Goal: Use online tool/utility: Utilize a website feature to perform a specific function

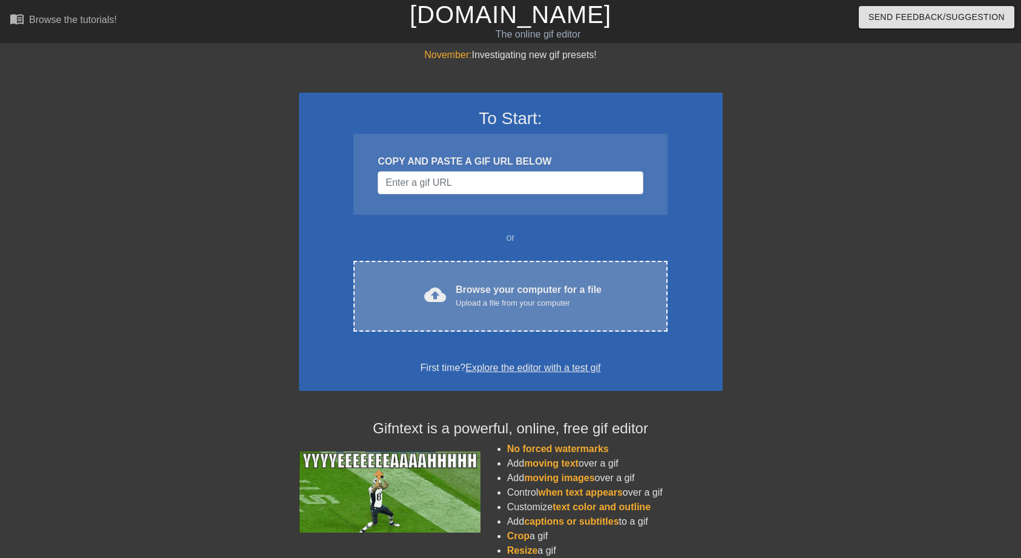
click at [508, 297] on div "Upload a file from your computer" at bounding box center [529, 303] width 146 height 12
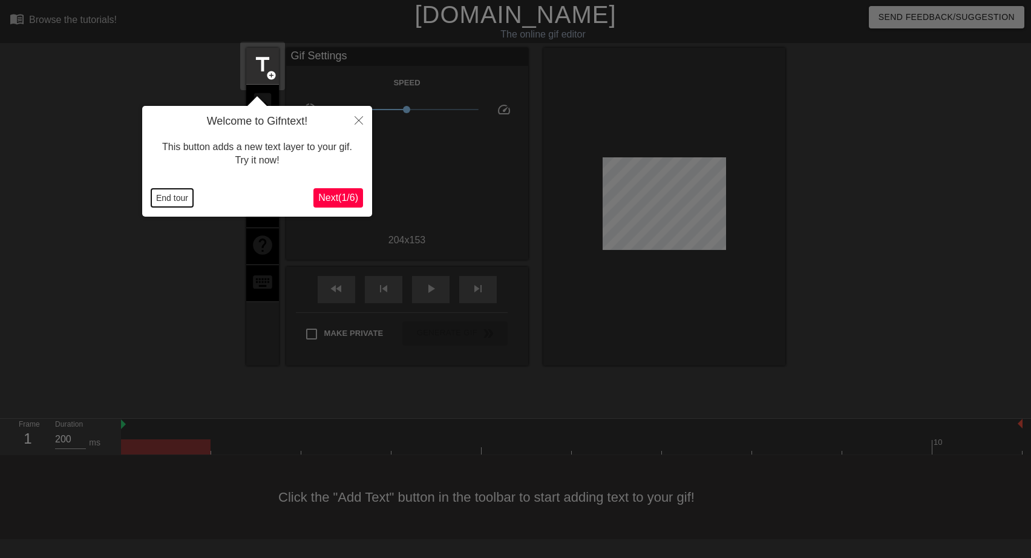
click at [168, 198] on button "End tour" at bounding box center [172, 198] width 42 height 18
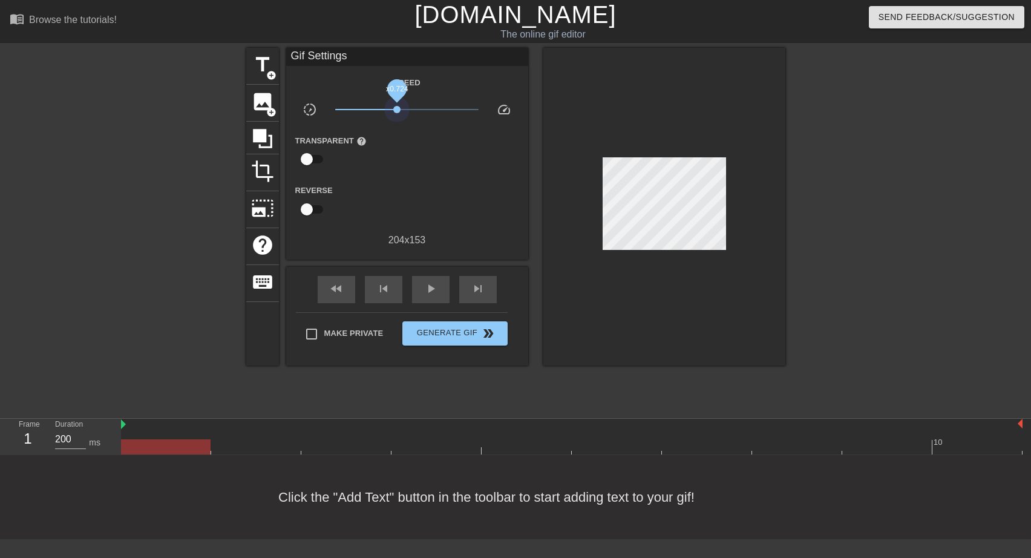
drag, startPoint x: 410, startPoint y: 110, endPoint x: 397, endPoint y: 113, distance: 13.2
click at [397, 113] on span "x0.724" at bounding box center [406, 109] width 143 height 15
click at [254, 73] on span "title" at bounding box center [262, 64] width 23 height 23
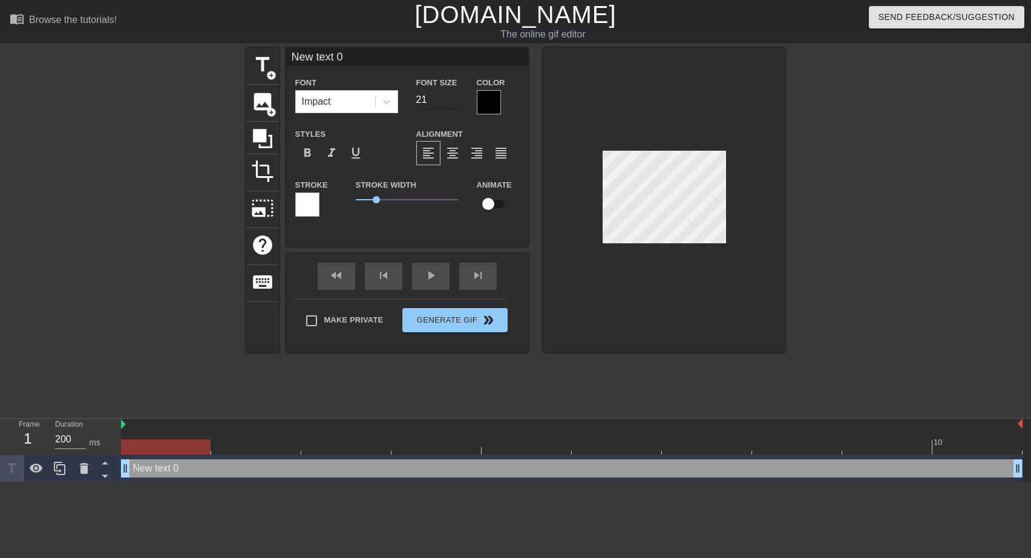
click at [454, 103] on input "21" at bounding box center [437, 99] width 42 height 19
click at [454, 103] on input "20" at bounding box center [437, 99] width 42 height 19
click at [454, 103] on input "14" at bounding box center [437, 99] width 42 height 19
type input "13"
click at [454, 103] on input "13" at bounding box center [437, 99] width 42 height 19
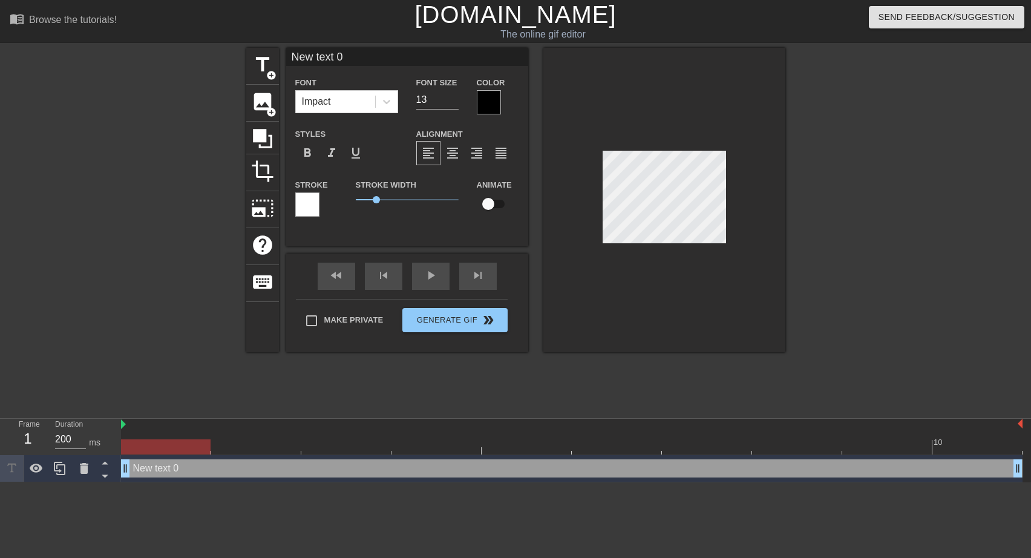
drag, startPoint x: 344, startPoint y: 57, endPoint x: 287, endPoint y: 59, distance: 56.3
click at [287, 59] on input "New text 0" at bounding box center [407, 57] width 242 height 18
type input "Ohne Scheiss.... draussen ist's [PERSON_NAME]!"
click at [458, 103] on input "12" at bounding box center [437, 99] width 42 height 19
type input "13"
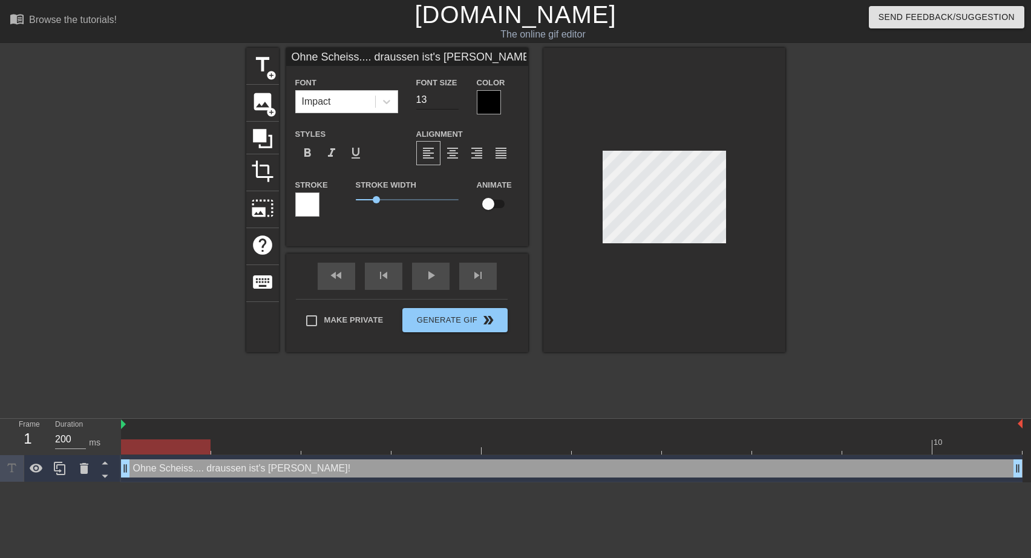
click at [452, 95] on input "13" at bounding box center [437, 99] width 42 height 19
type input "Ohne Scheiss.... draussen ist's [PERSON_NAME]!"
click at [386, 103] on icon at bounding box center [386, 102] width 7 height 4
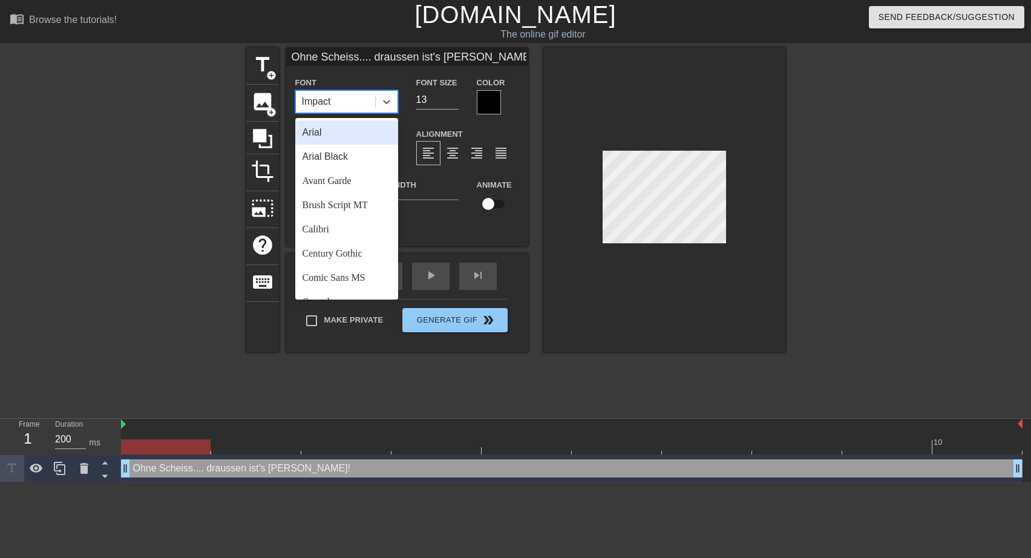
click at [329, 131] on div "Arial" at bounding box center [346, 132] width 103 height 24
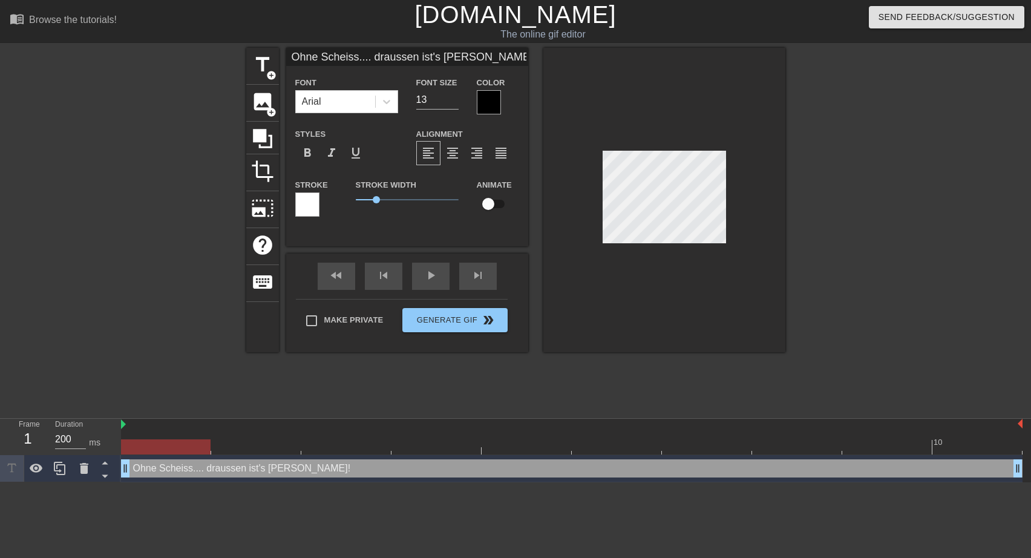
click at [493, 99] on div at bounding box center [489, 102] width 24 height 24
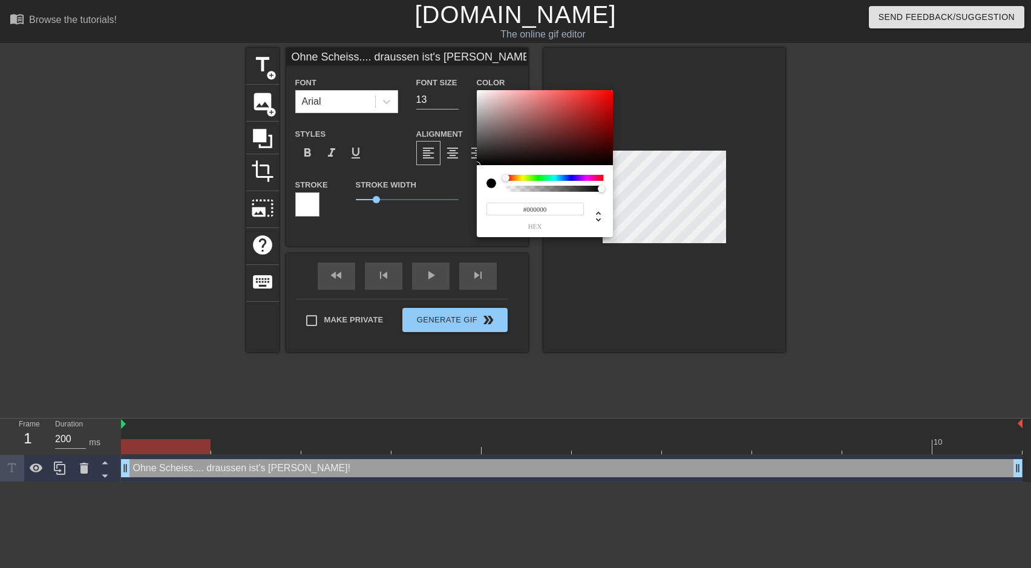
type input "#F8F3F3"
click at [479, 92] on div at bounding box center [545, 127] width 136 height 75
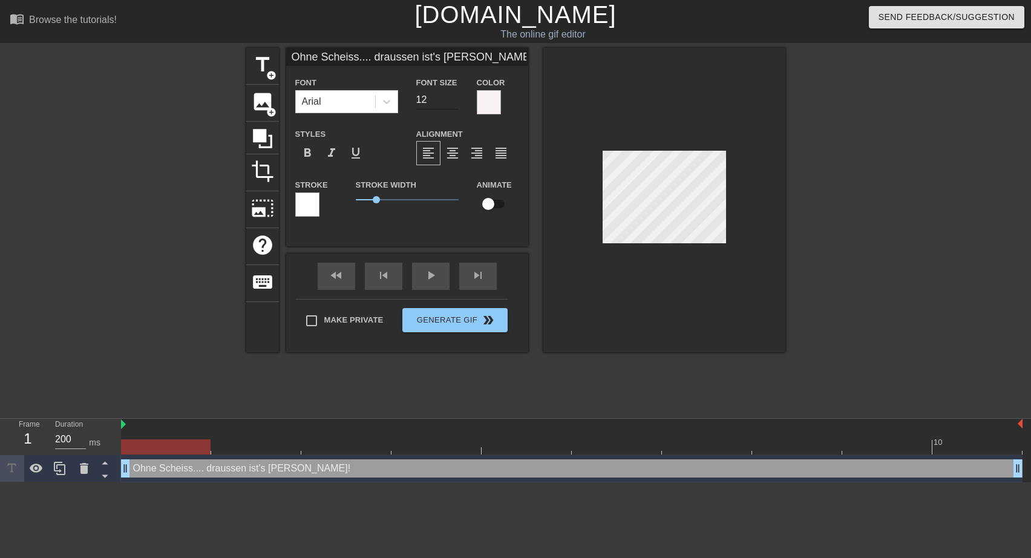
click at [454, 103] on input "12" at bounding box center [437, 99] width 42 height 19
type input "11"
click at [454, 103] on input "11" at bounding box center [437, 99] width 42 height 19
drag, startPoint x: 378, startPoint y: 199, endPoint x: 356, endPoint y: 192, distance: 22.8
click at [356, 196] on span "0.05" at bounding box center [356, 199] width 7 height 7
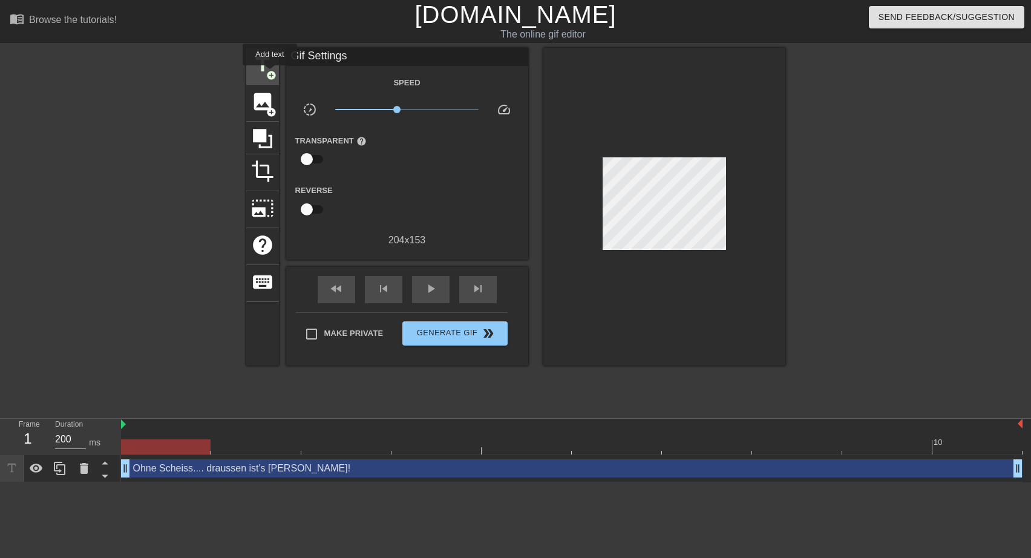
click at [270, 74] on span "add_circle" at bounding box center [271, 75] width 10 height 10
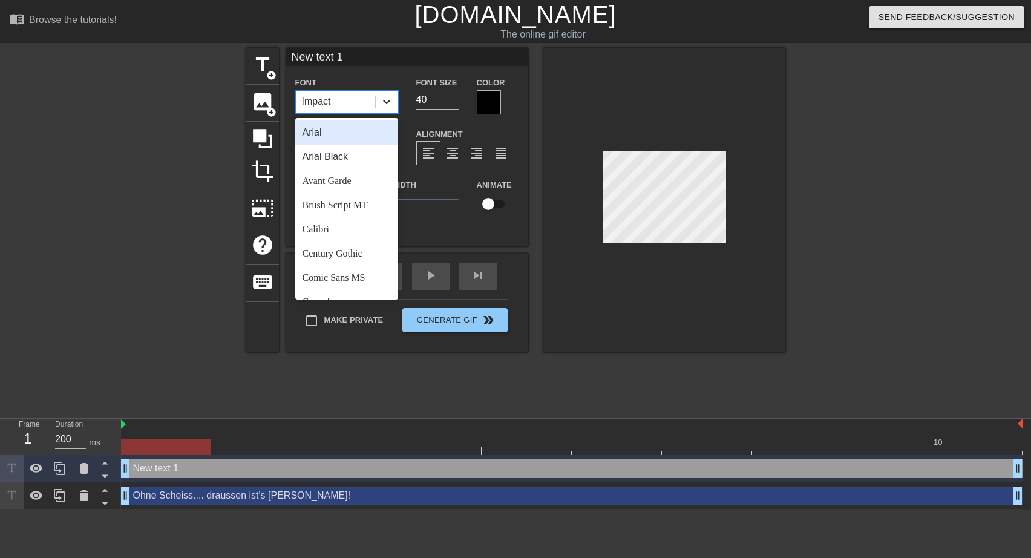
click at [390, 98] on icon at bounding box center [387, 102] width 12 height 12
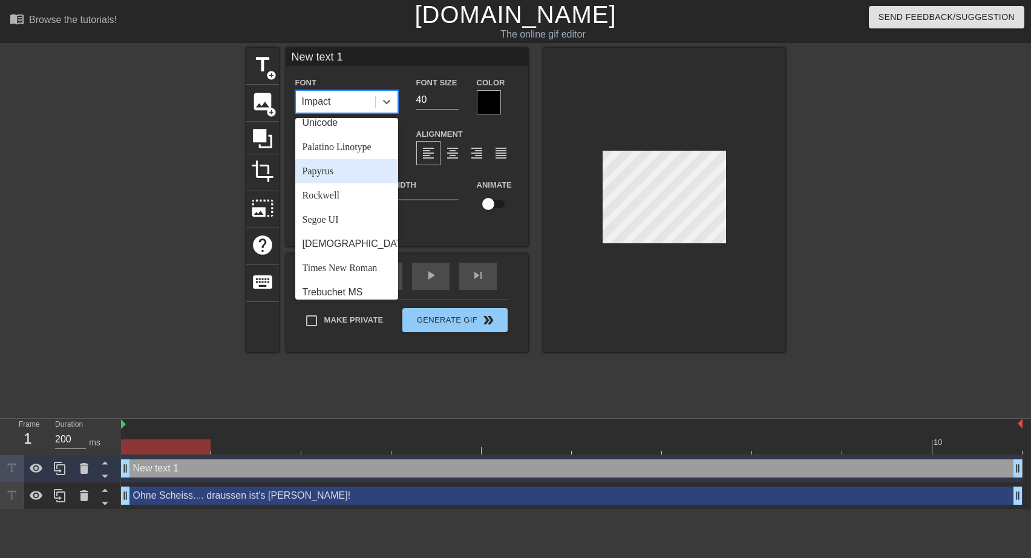
click at [338, 183] on div "Papyrus" at bounding box center [346, 171] width 103 height 24
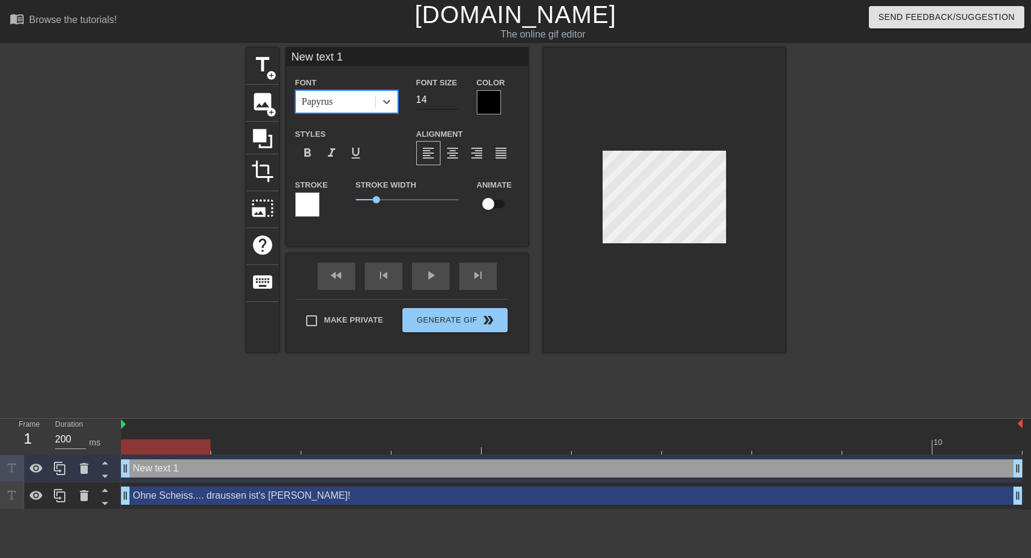
click at [452, 103] on input "14" at bounding box center [437, 99] width 42 height 19
click at [452, 103] on input "13" at bounding box center [437, 99] width 42 height 19
click at [452, 103] on input "12" at bounding box center [437, 99] width 42 height 19
click at [452, 103] on input "11" at bounding box center [437, 99] width 42 height 19
type input "10"
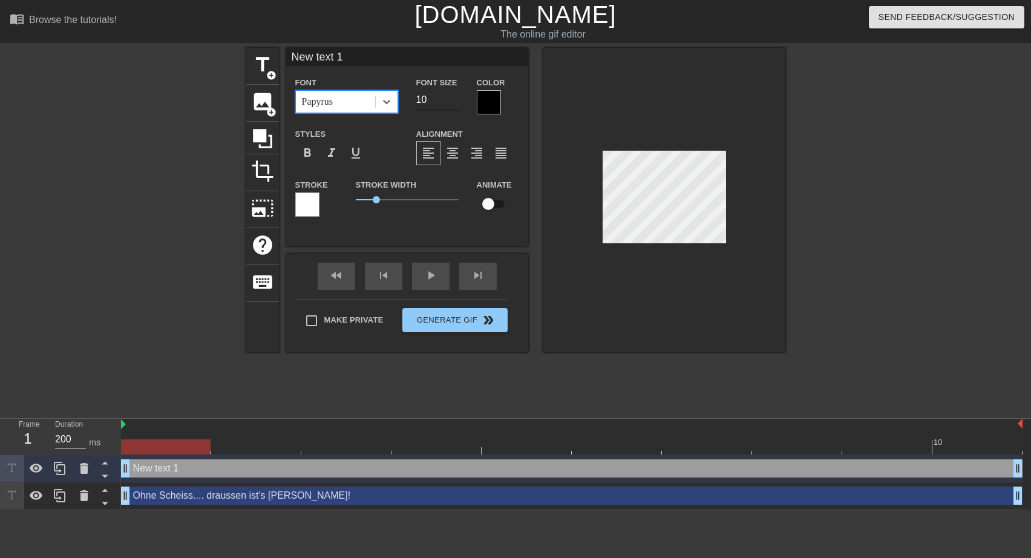
click at [452, 103] on input "10" at bounding box center [437, 99] width 42 height 19
drag, startPoint x: 292, startPoint y: 56, endPoint x: 348, endPoint y: 59, distance: 55.8
click at [348, 59] on input "New text 1" at bounding box center [407, 57] width 242 height 18
type input "([PERSON_NAME])"
click at [453, 102] on input "9" at bounding box center [437, 99] width 42 height 19
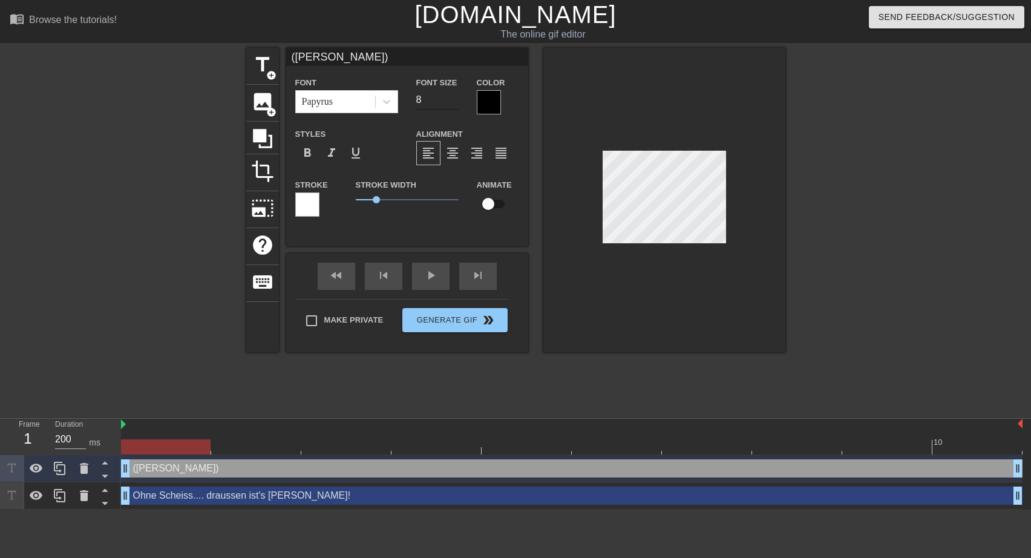
type input "8"
click at [453, 102] on input "8" at bounding box center [437, 99] width 42 height 19
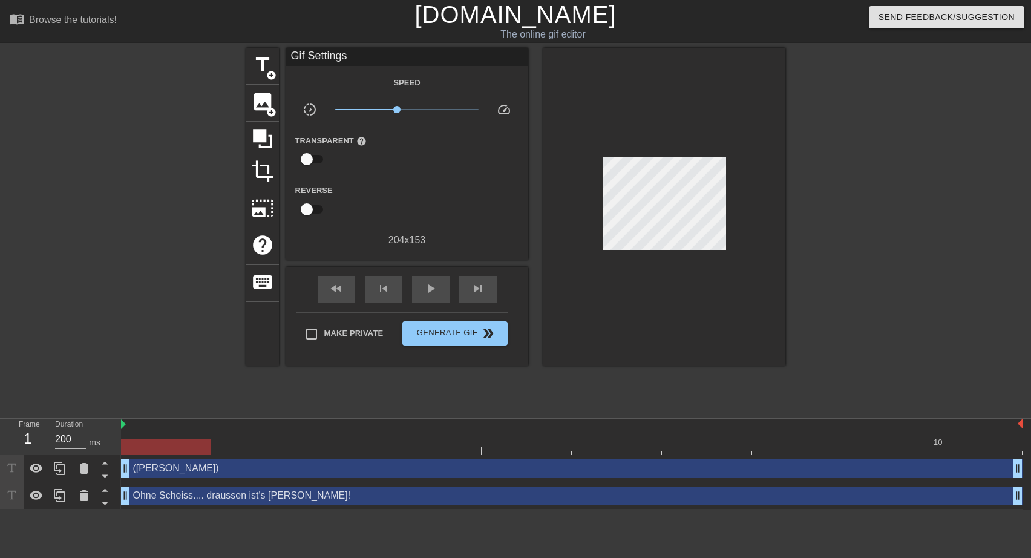
scroll to position [0, 4]
click at [714, 244] on div at bounding box center [664, 207] width 242 height 318
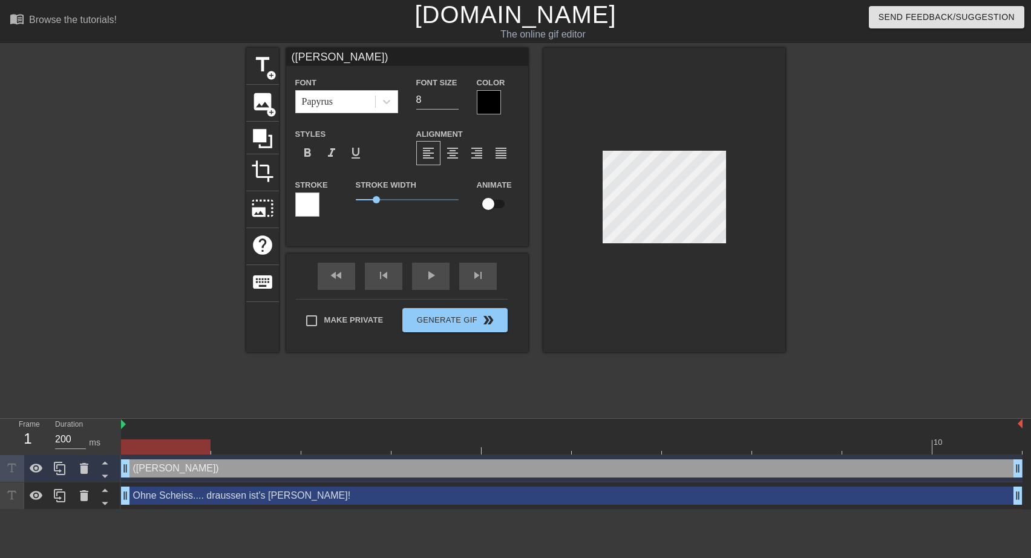
click at [712, 244] on div at bounding box center [664, 200] width 242 height 304
drag, startPoint x: 332, startPoint y: 59, endPoint x: 275, endPoint y: 58, distance: 56.9
click at [286, 58] on input "([PERSON_NAME])" at bounding box center [407, 57] width 242 height 18
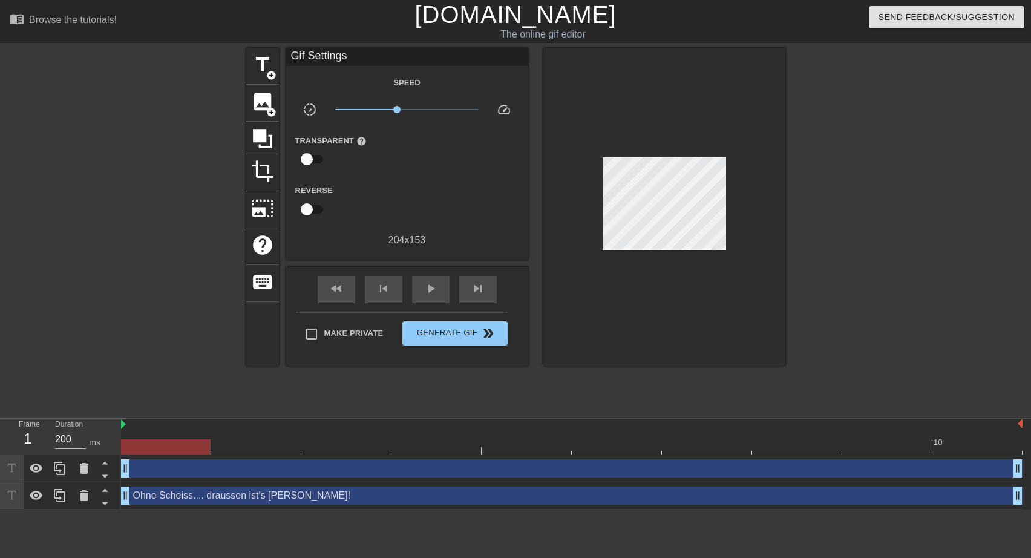
click at [292, 52] on div "Gif Settings" at bounding box center [407, 57] width 242 height 18
click at [263, 76] on div "title add_circle" at bounding box center [262, 66] width 33 height 37
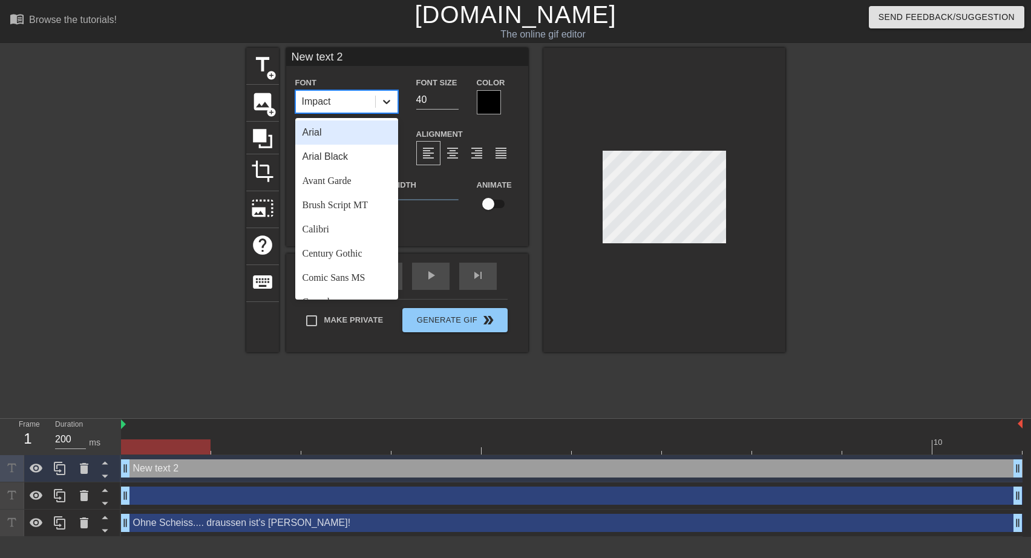
click at [387, 105] on icon at bounding box center [387, 102] width 12 height 12
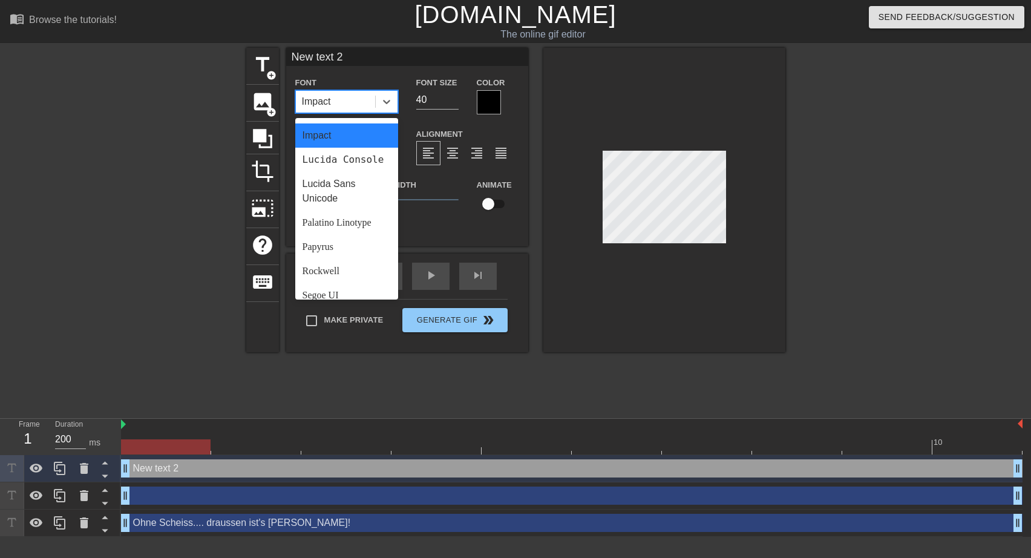
scroll to position [323, 0]
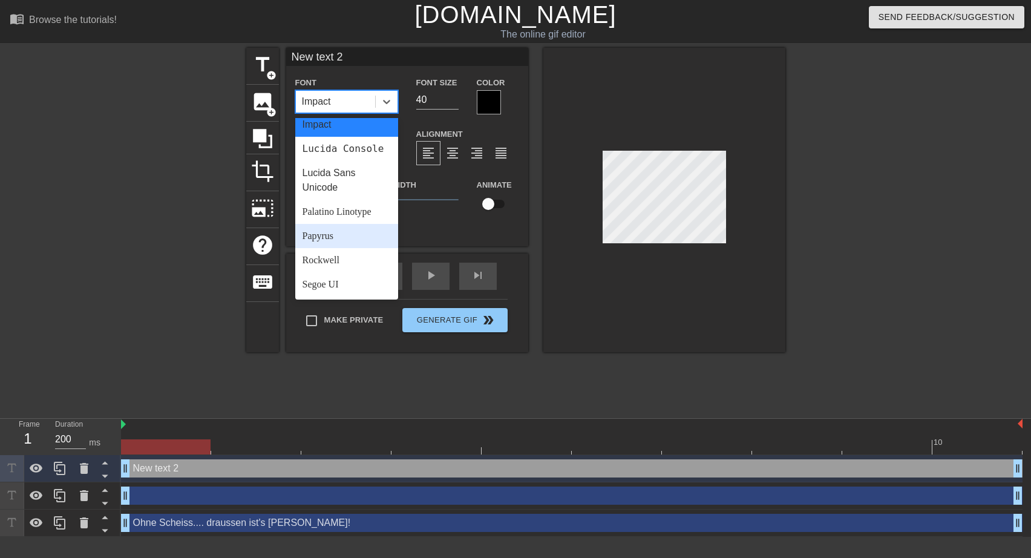
click at [341, 248] on div "Papyrus" at bounding box center [346, 236] width 103 height 24
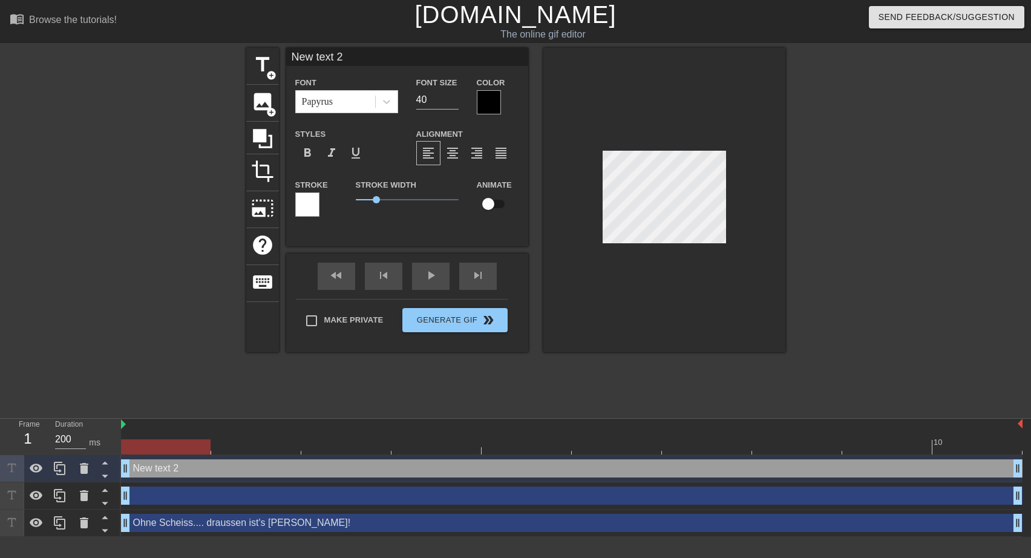
drag, startPoint x: 344, startPoint y: 56, endPoint x: 268, endPoint y: 62, distance: 75.9
click at [286, 62] on input "New text 2" at bounding box center [407, 57] width 242 height 18
type input "([PERSON_NAME])"
click at [500, 102] on div at bounding box center [489, 102] width 24 height 24
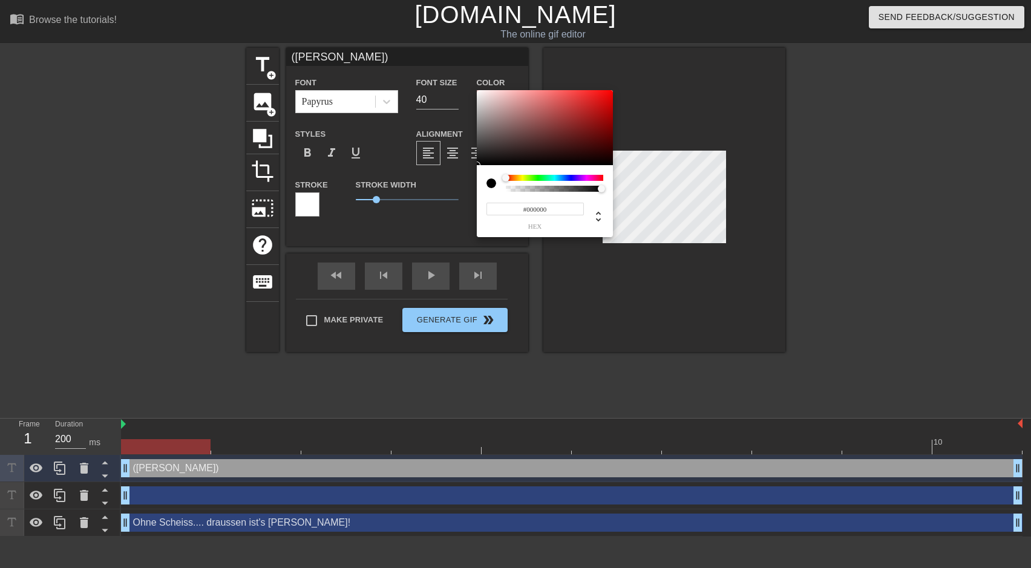
type input "#F4EAEA"
click at [482, 93] on div at bounding box center [545, 127] width 136 height 75
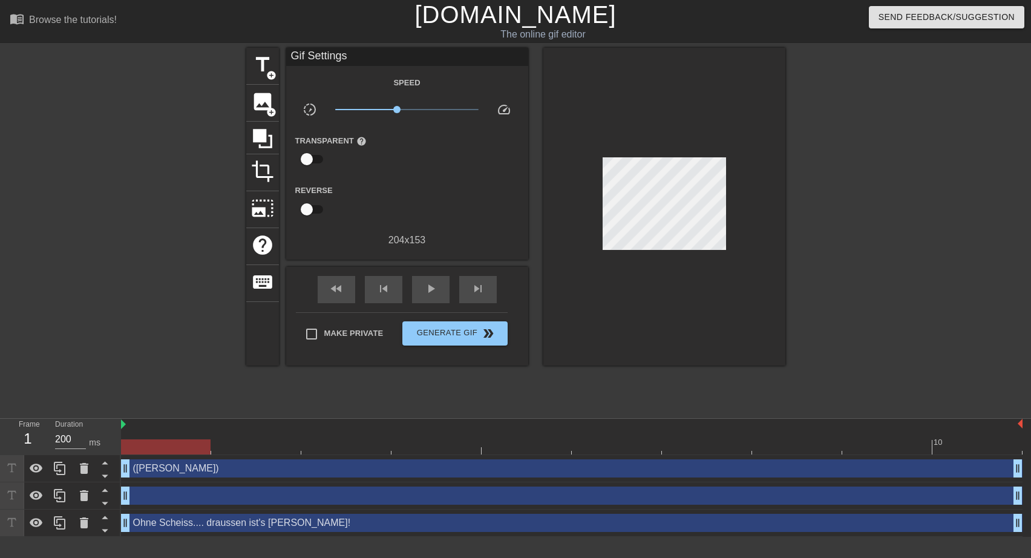
drag, startPoint x: 376, startPoint y: 200, endPoint x: 369, endPoint y: 200, distance: 7.3
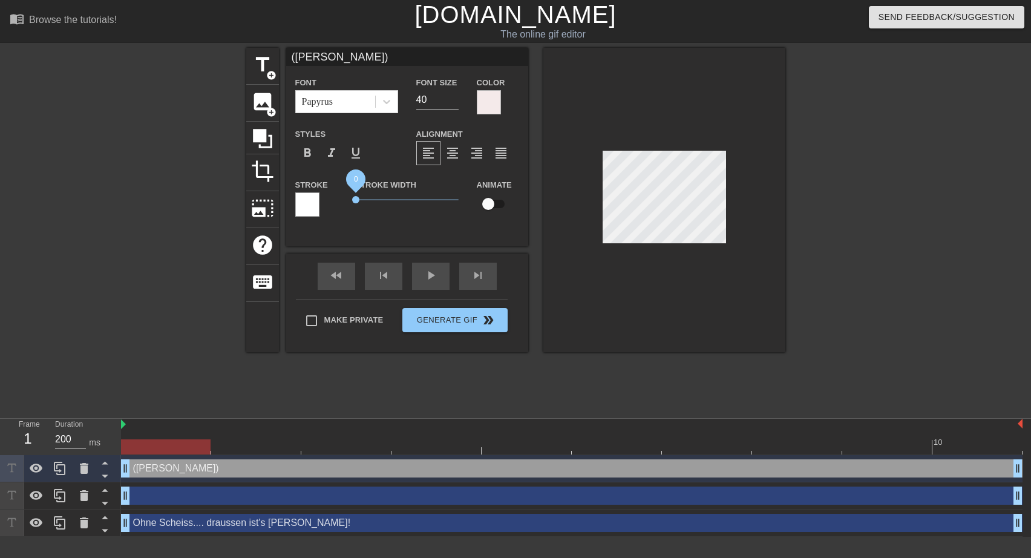
drag, startPoint x: 375, startPoint y: 197, endPoint x: 355, endPoint y: 197, distance: 19.4
click at [355, 197] on span "0" at bounding box center [355, 199] width 7 height 7
type input "10"
click at [451, 102] on input "10" at bounding box center [437, 99] width 42 height 19
click at [308, 317] on div "Make Private Generate Gif double_arrow" at bounding box center [402, 323] width 212 height 48
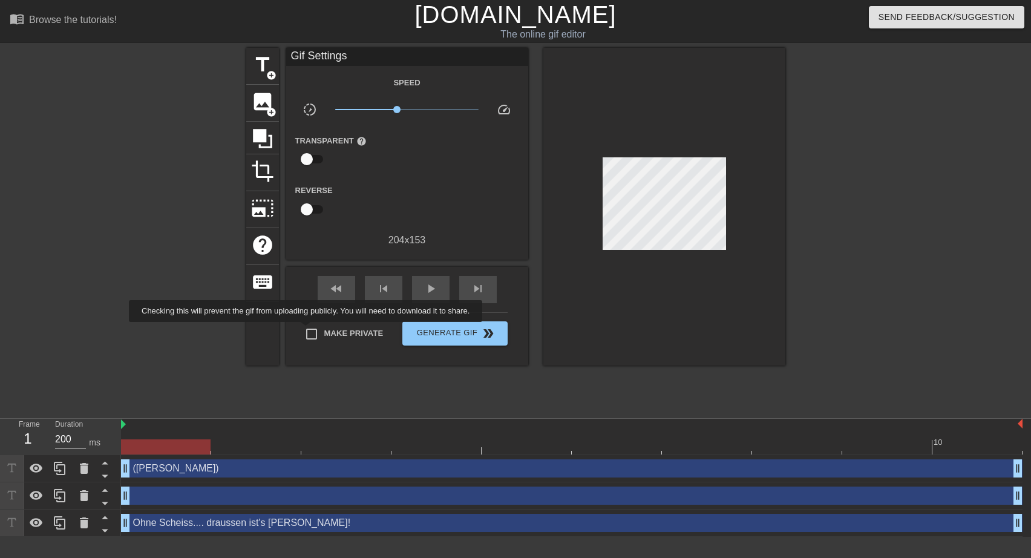
click at [308, 330] on input "Make Private" at bounding box center [311, 333] width 25 height 25
checkbox input "true"
click at [490, 328] on span "double_arrow" at bounding box center [488, 333] width 15 height 15
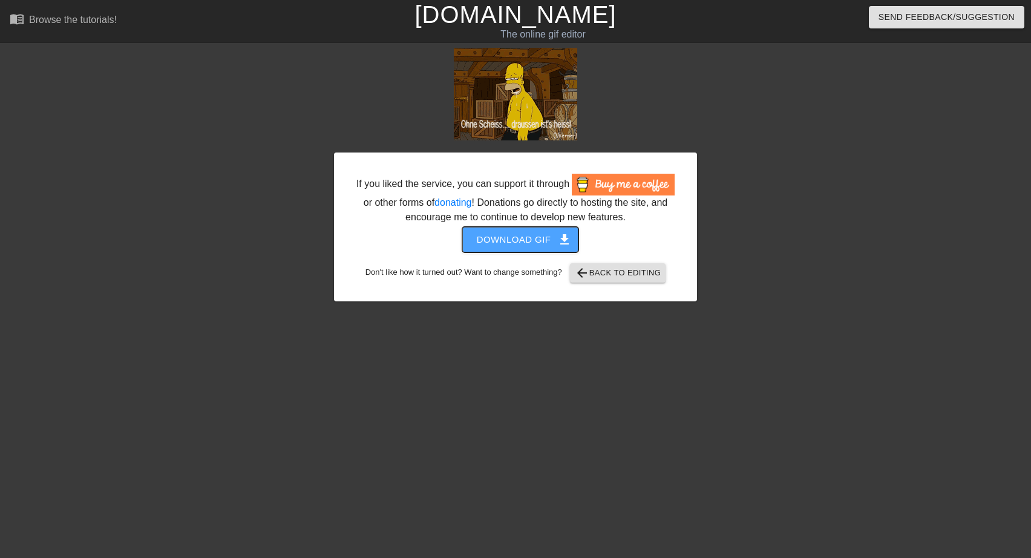
click at [516, 237] on span "Download gif get_app" at bounding box center [521, 240] width 88 height 16
